Goal: Task Accomplishment & Management: Use online tool/utility

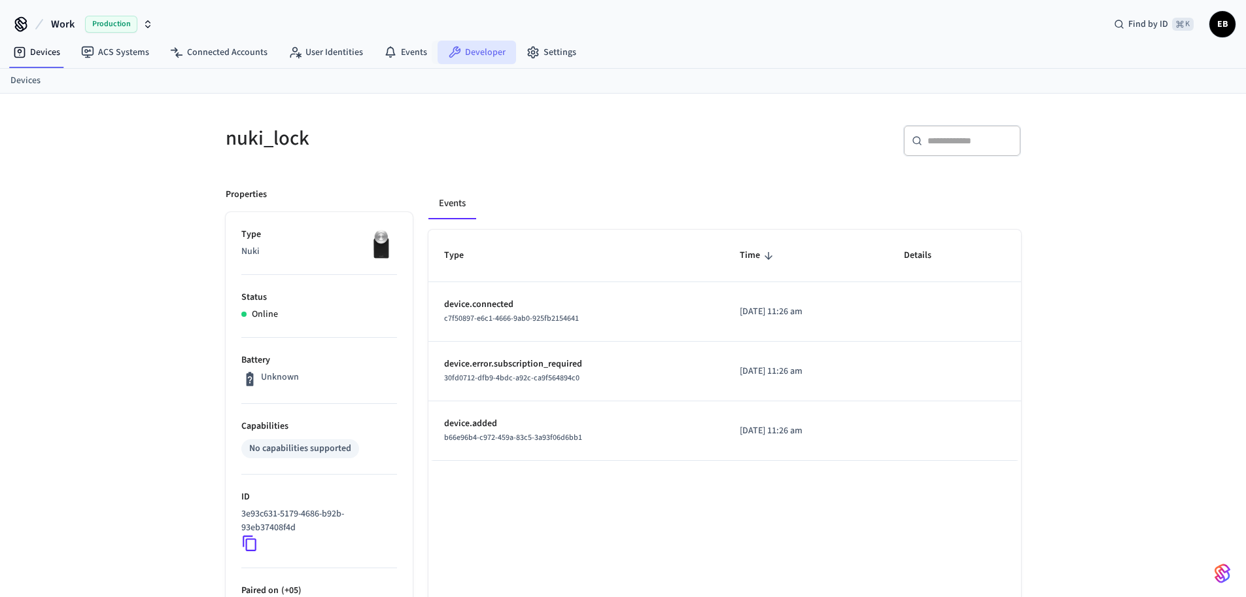
click at [465, 56] on link "Developer" at bounding box center [477, 53] width 78 height 24
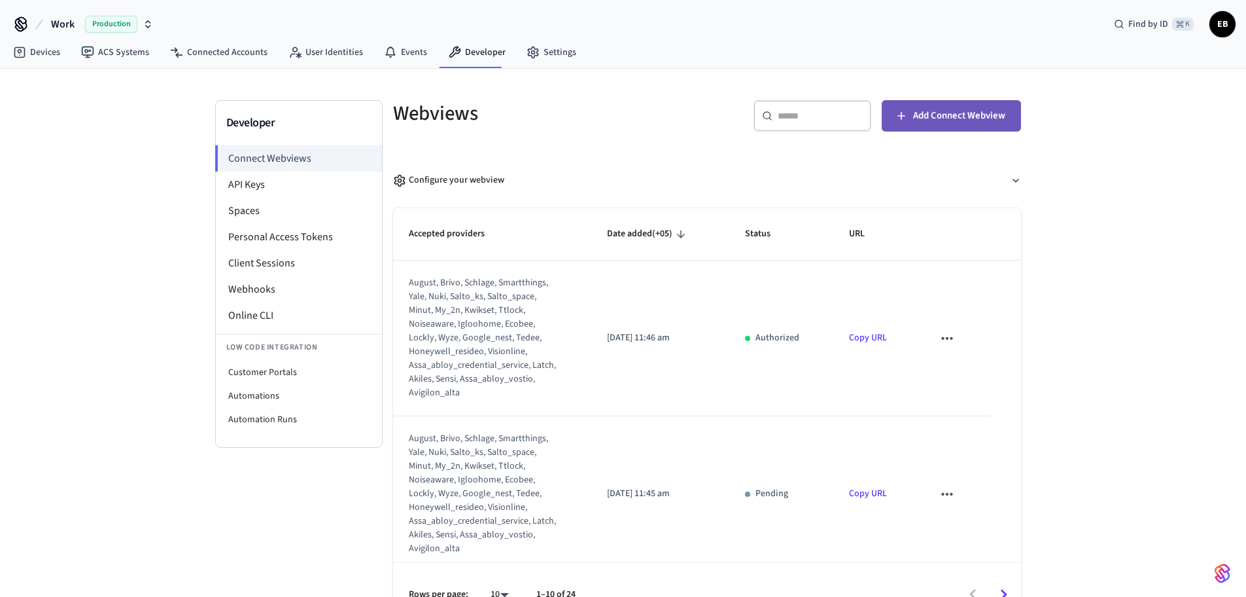
click at [914, 128] on button "Add Connect Webview" at bounding box center [951, 115] width 139 height 31
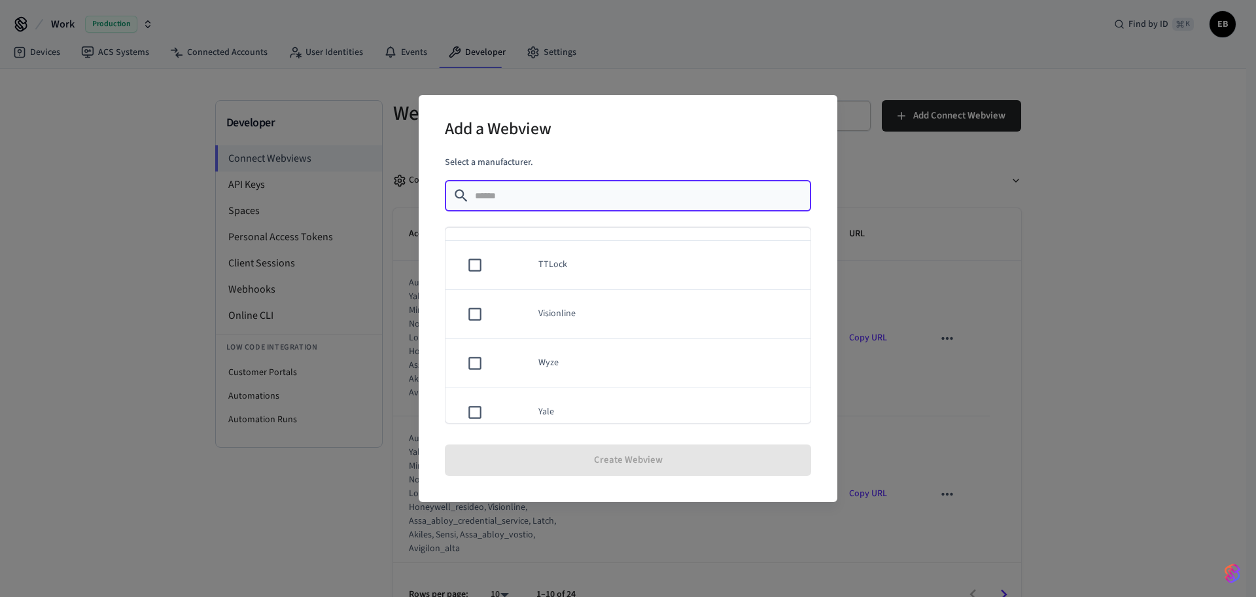
scroll to position [1041, 0]
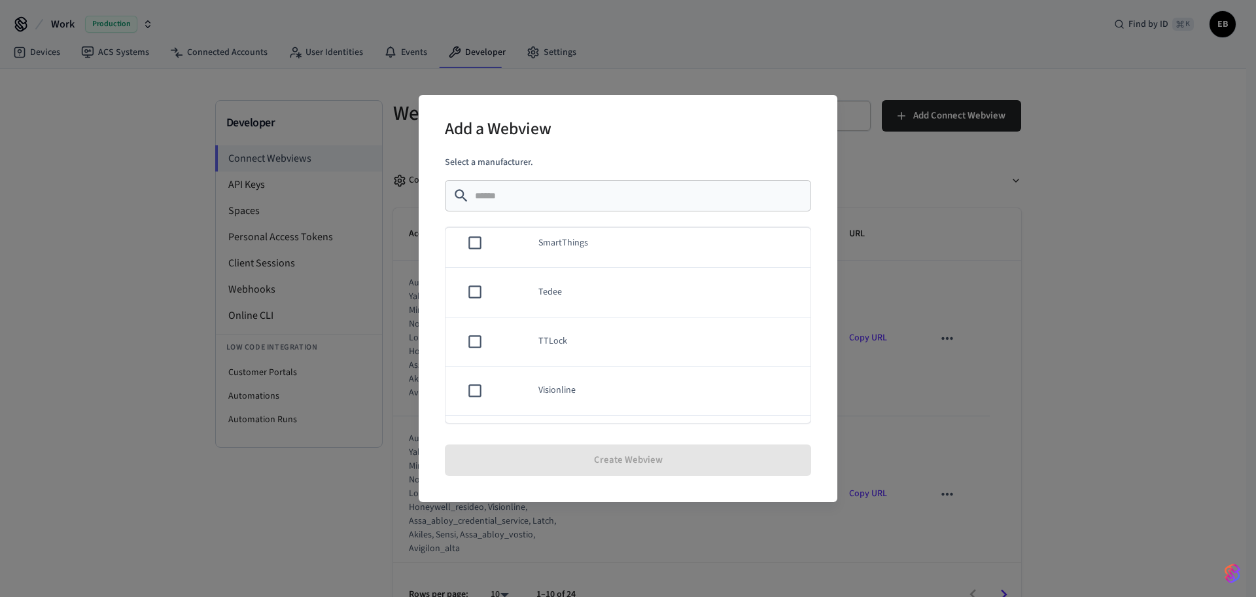
click at [548, 340] on td "TTLock" at bounding box center [667, 341] width 288 height 49
copy td "TTLock"
drag, startPoint x: 597, startPoint y: 321, endPoint x: 530, endPoint y: 321, distance: 67.4
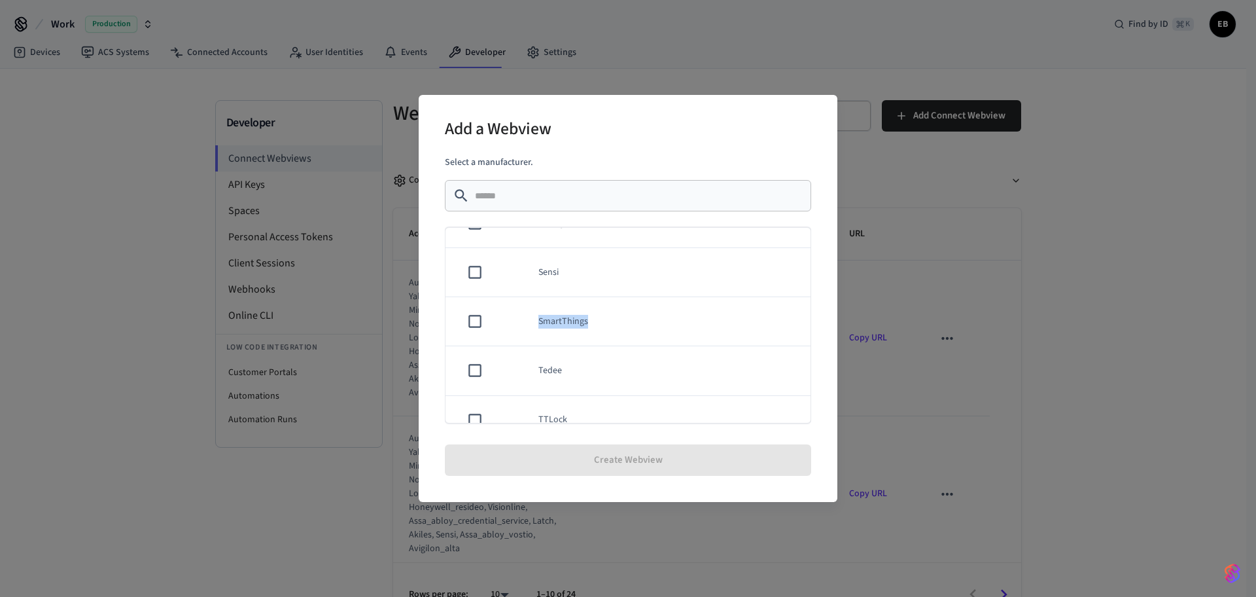
click at [530, 321] on td "SmartThings" at bounding box center [667, 321] width 288 height 49
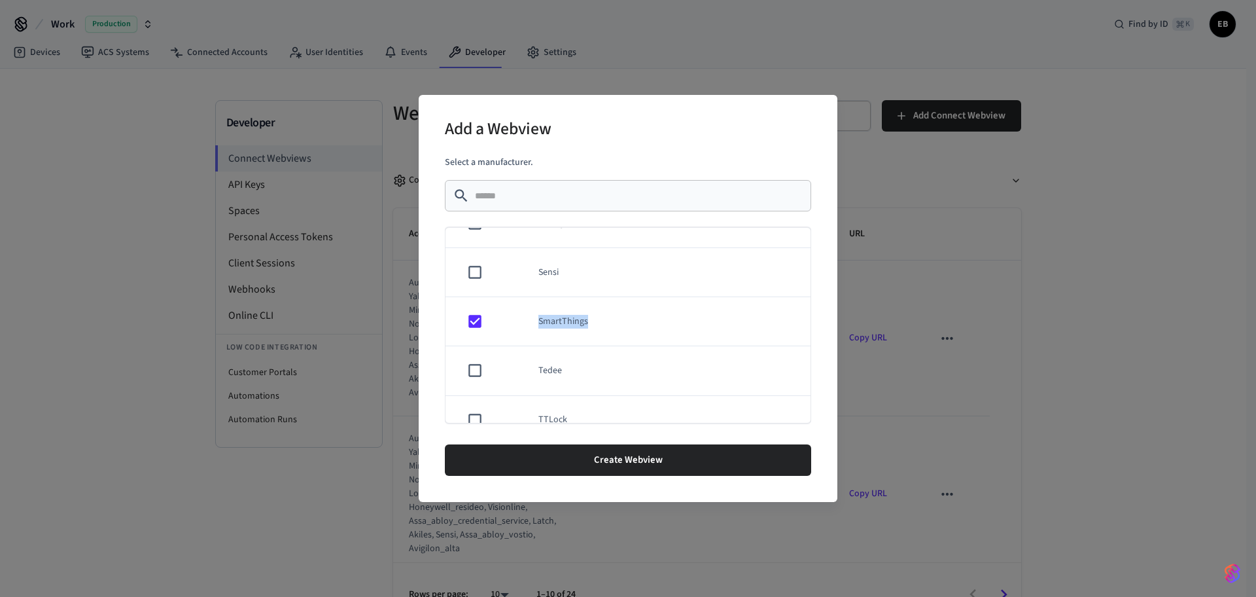
copy td "SmartThings"
click at [519, 396] on td "sticky table" at bounding box center [511, 407] width 24 height 49
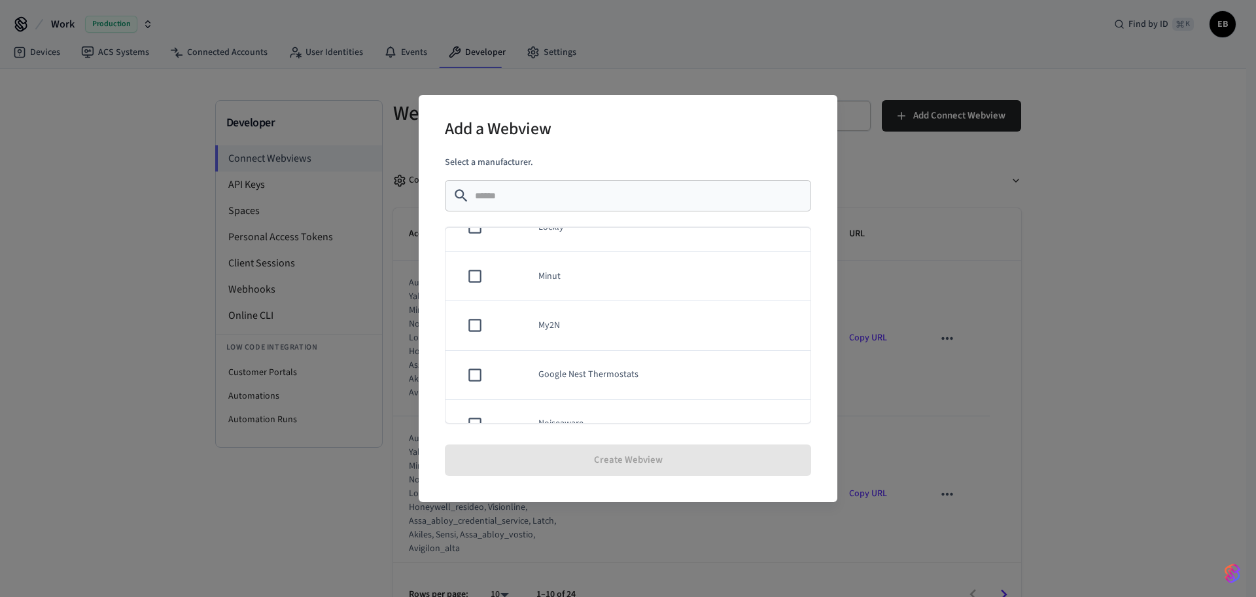
scroll to position [491, 0]
click at [565, 304] on td "Lockly" at bounding box center [667, 301] width 288 height 49
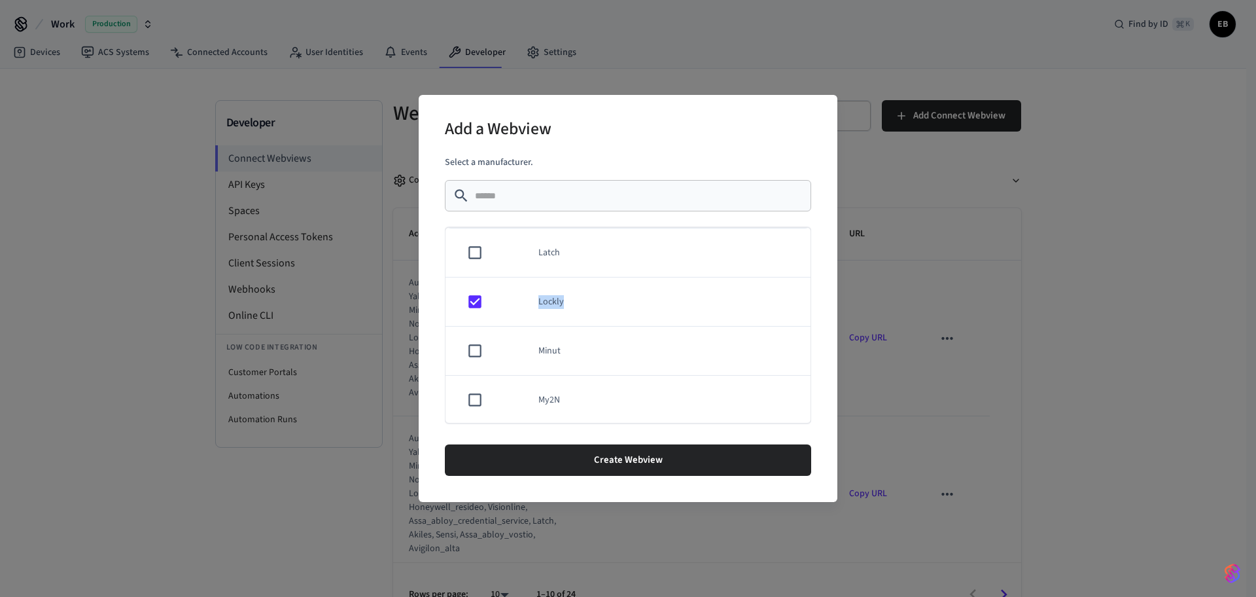
drag, startPoint x: 566, startPoint y: 304, endPoint x: 540, endPoint y: 305, distance: 26.8
click at [540, 305] on td "Lockly" at bounding box center [667, 301] width 288 height 49
copy td "Lockly"
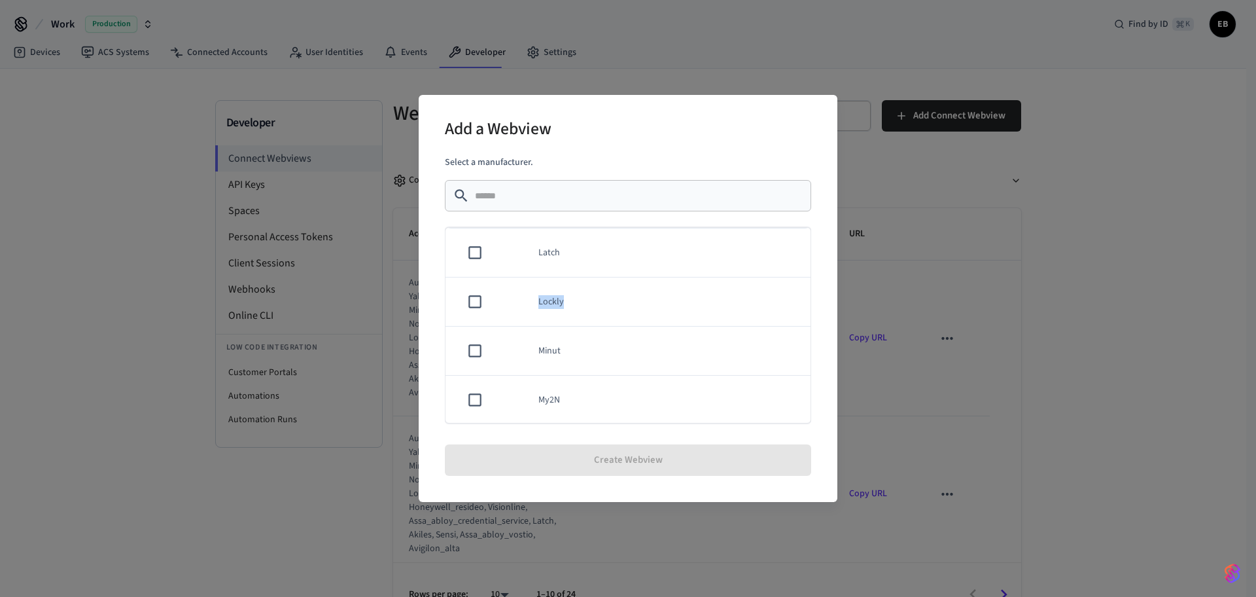
click at [637, 311] on td "Lockly" at bounding box center [667, 301] width 288 height 49
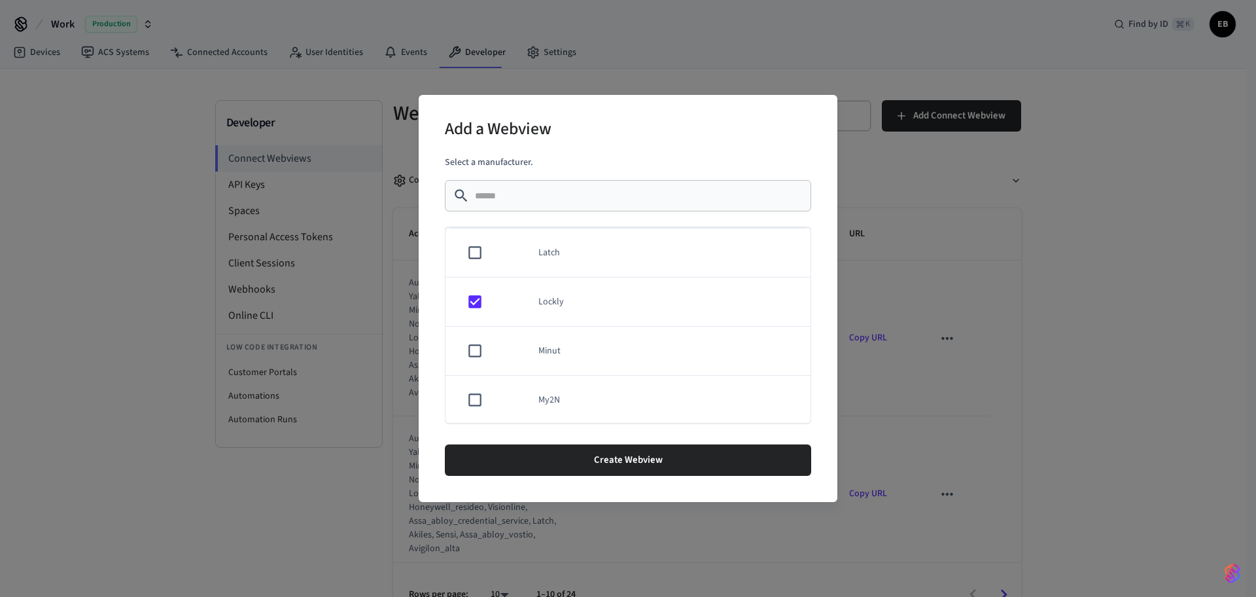
scroll to position [476, 0]
click at [491, 320] on td "sticky table" at bounding box center [472, 316] width 54 height 49
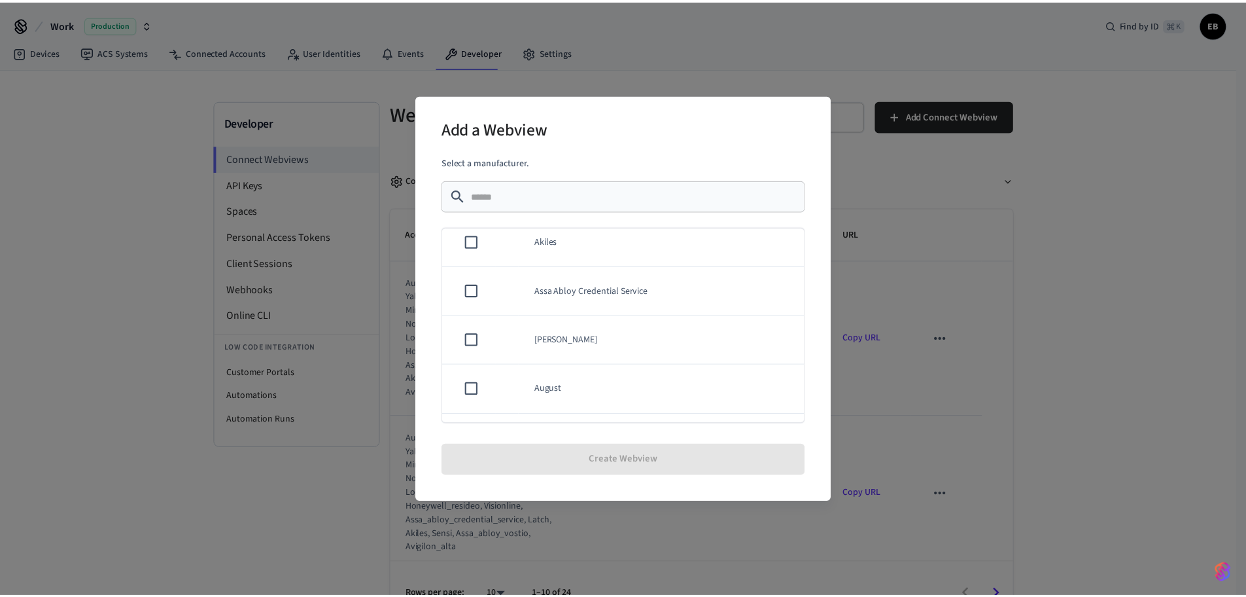
scroll to position [0, 0]
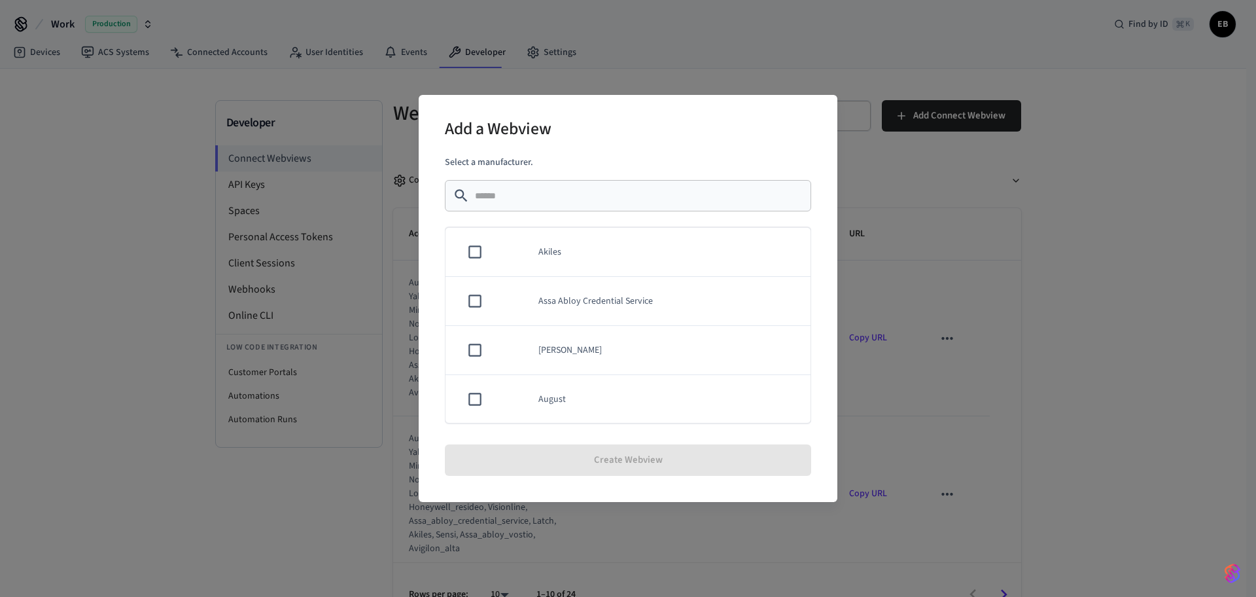
click at [1097, 313] on div "Add a Webview Select a manufacturer. ​ ​ Akiles Assa Abloy Credential Service A…" at bounding box center [628, 298] width 1256 height 597
